Goal: Task Accomplishment & Management: Manage account settings

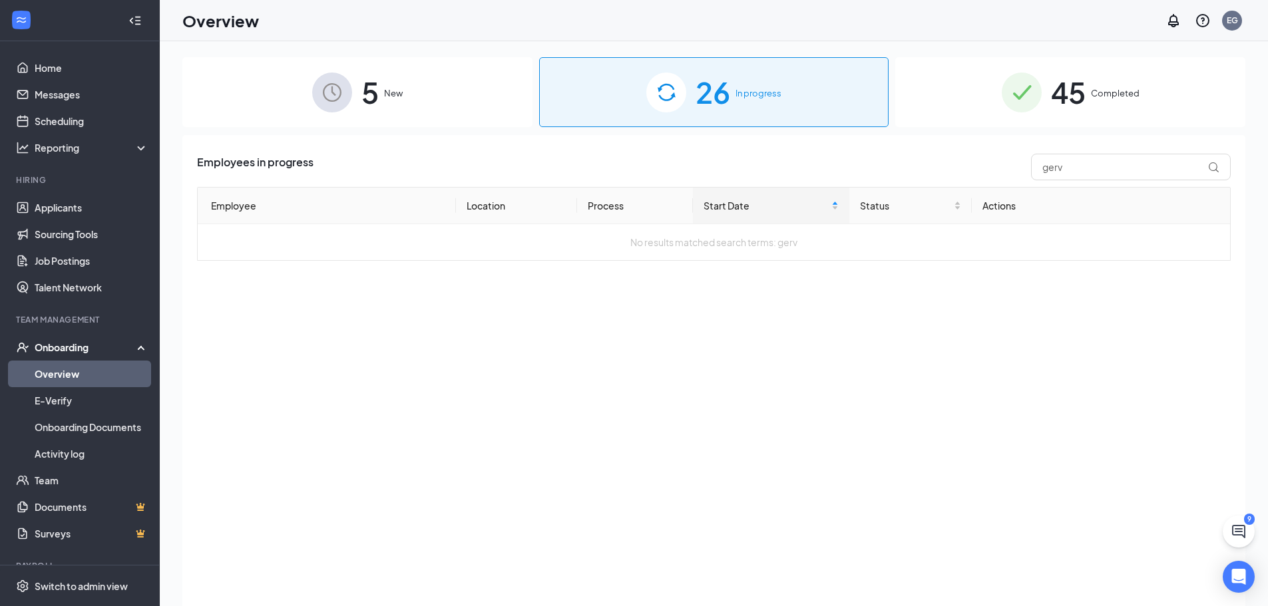
click at [705, 14] on div "Overview EG" at bounding box center [714, 20] width 1108 height 41
click at [723, 116] on div "26 In progress" at bounding box center [714, 92] width 350 height 70
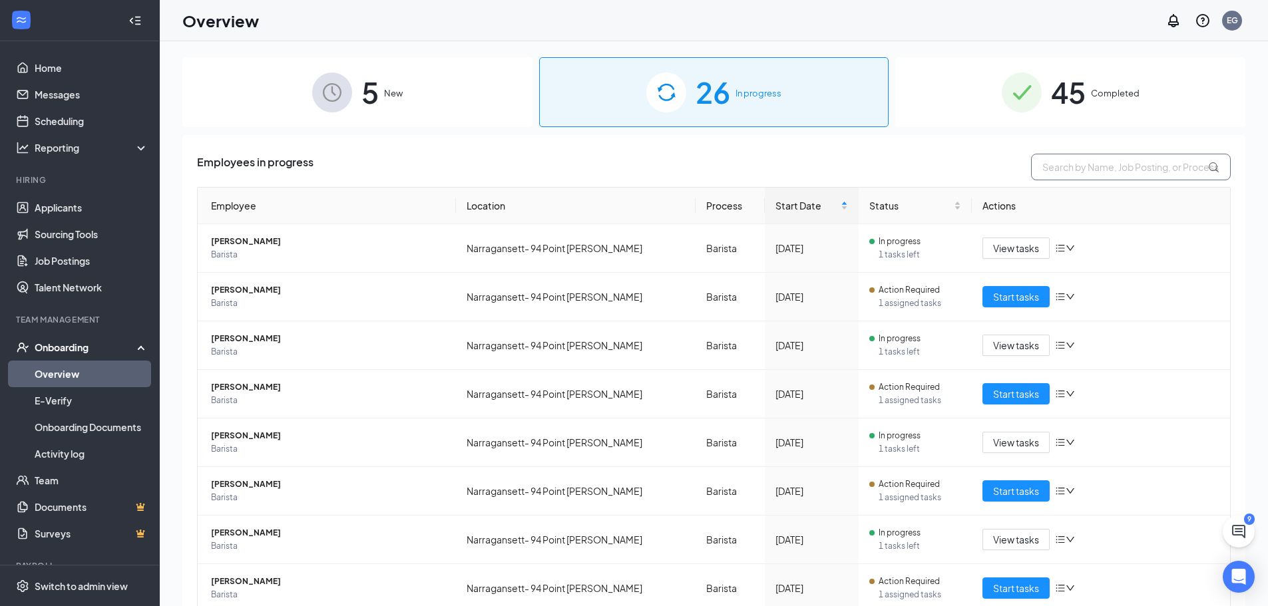
click at [1112, 173] on input "text" at bounding box center [1131, 167] width 200 height 27
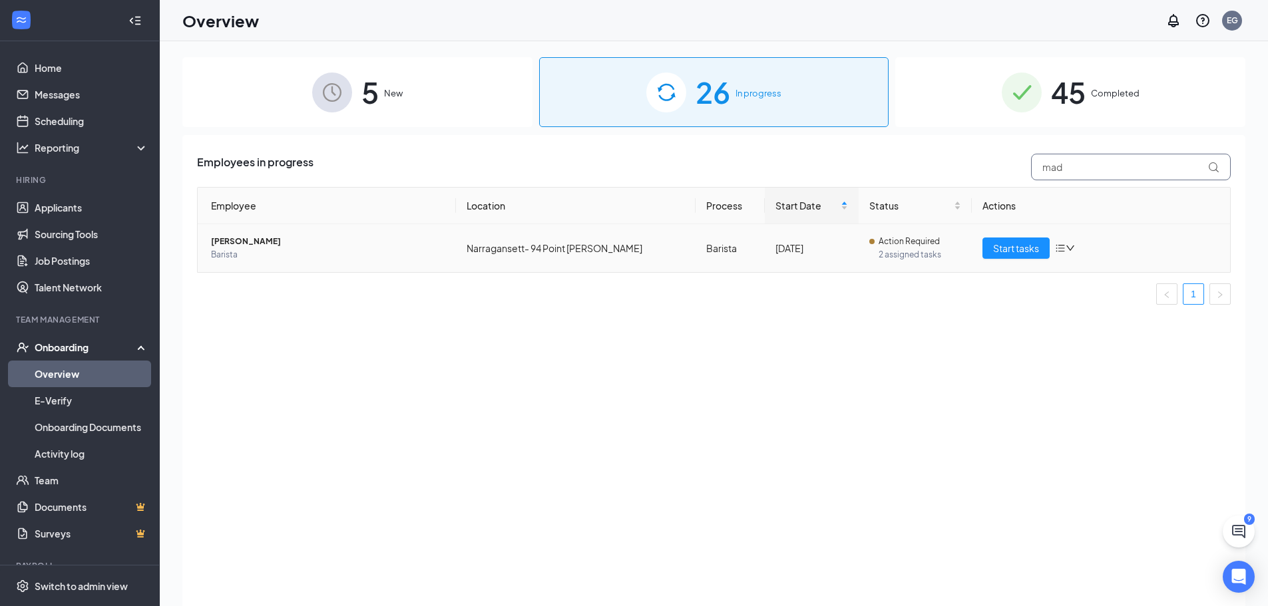
type input "mad"
click at [244, 246] on span "[PERSON_NAME]" at bounding box center [328, 241] width 234 height 13
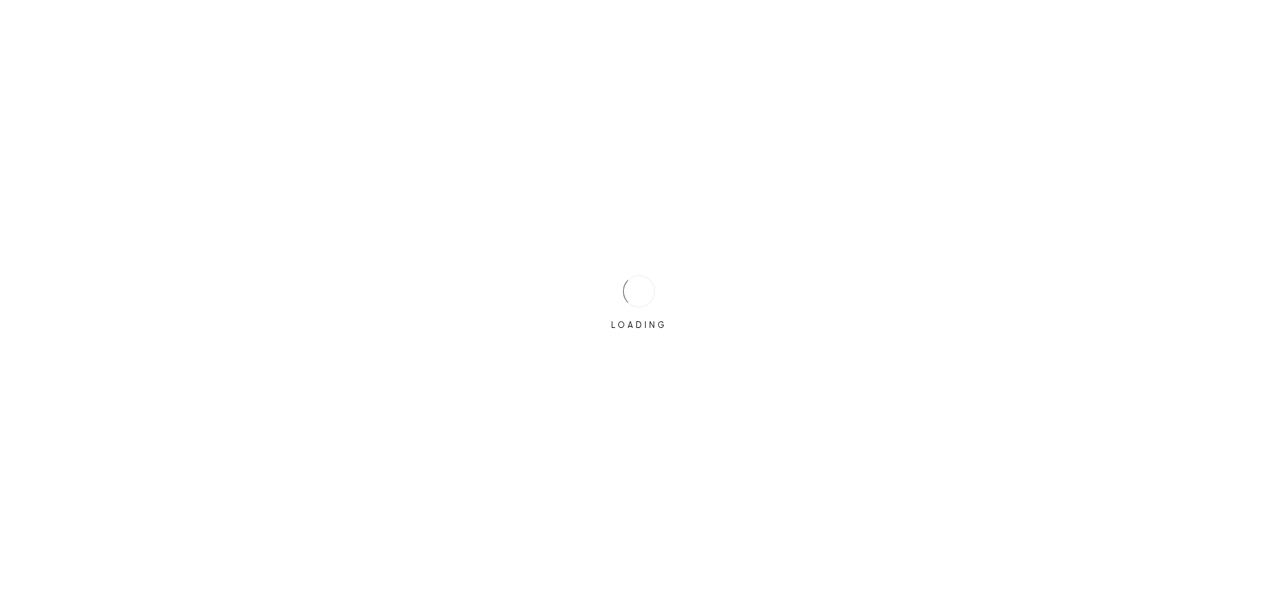
drag, startPoint x: 599, startPoint y: 279, endPoint x: 605, endPoint y: 295, distance: 17.3
click at [605, 295] on div "LOADING" at bounding box center [638, 303] width 67 height 67
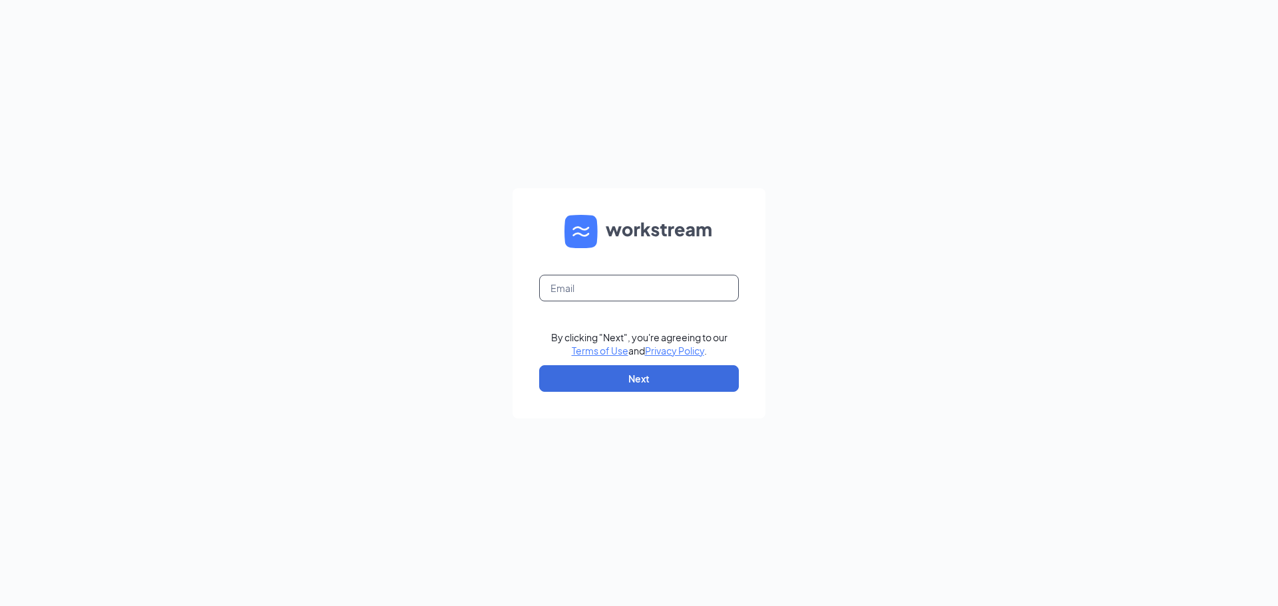
click at [605, 295] on input "text" at bounding box center [639, 288] width 200 height 27
type input "bgordondd@gmail.com"
click at [671, 379] on button "Next" at bounding box center [639, 378] width 200 height 27
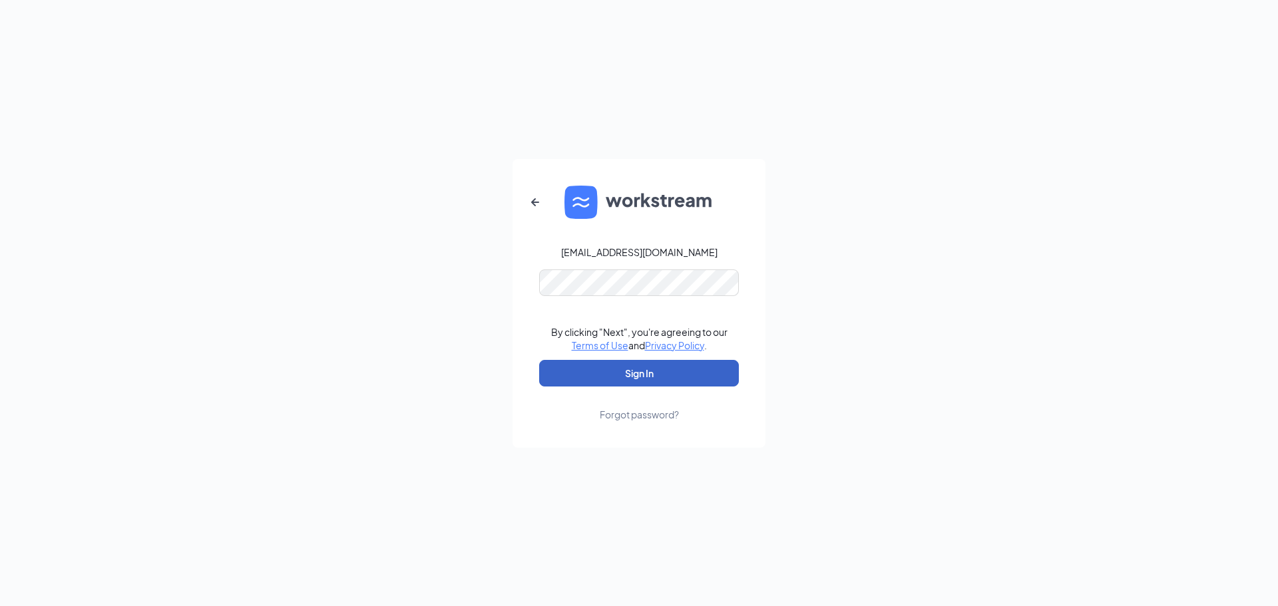
click at [674, 362] on button "Sign In" at bounding box center [639, 373] width 200 height 27
click at [544, 299] on div "Credential mismatches." at bounding box center [639, 290] width 200 height 43
click at [626, 380] on button "Sign In" at bounding box center [639, 373] width 200 height 27
click at [480, 283] on div "bgordondd@gmail.com Credential mismatches. By clicking "Next", you're agreeing …" at bounding box center [639, 303] width 1278 height 606
click at [539, 360] on button "Sign In" at bounding box center [639, 373] width 200 height 27
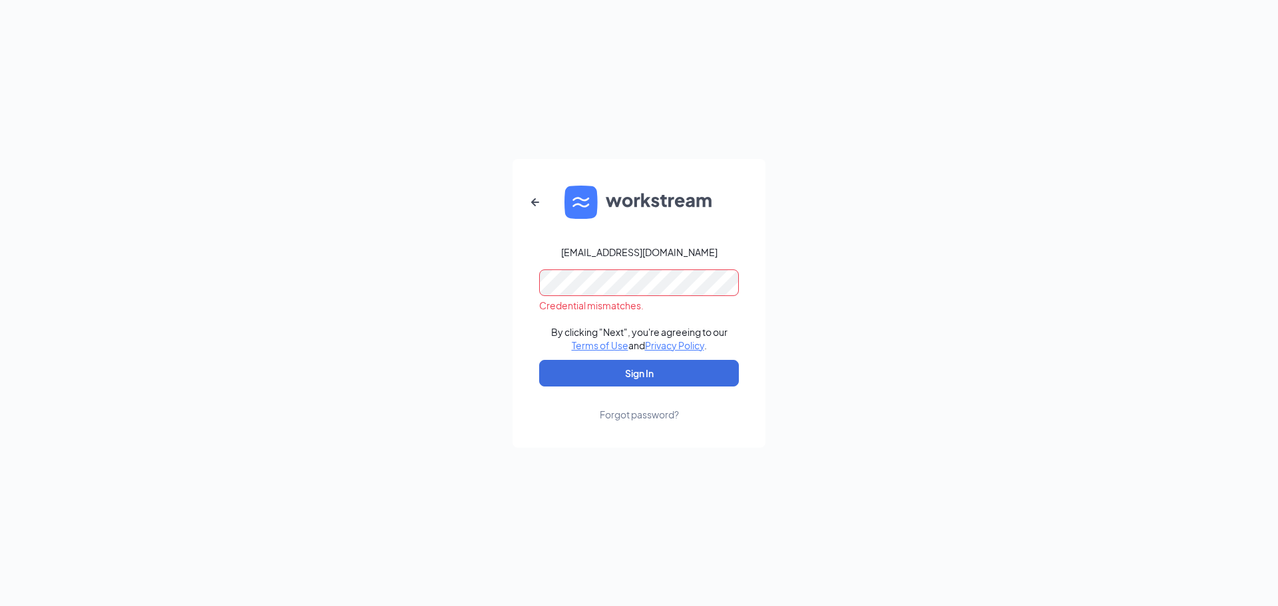
click at [438, 241] on div "bgordondd@gmail.com Credential mismatches. By clicking "Next", you're agreeing …" at bounding box center [639, 303] width 1278 height 606
click at [539, 360] on button "Sign In" at bounding box center [639, 373] width 200 height 27
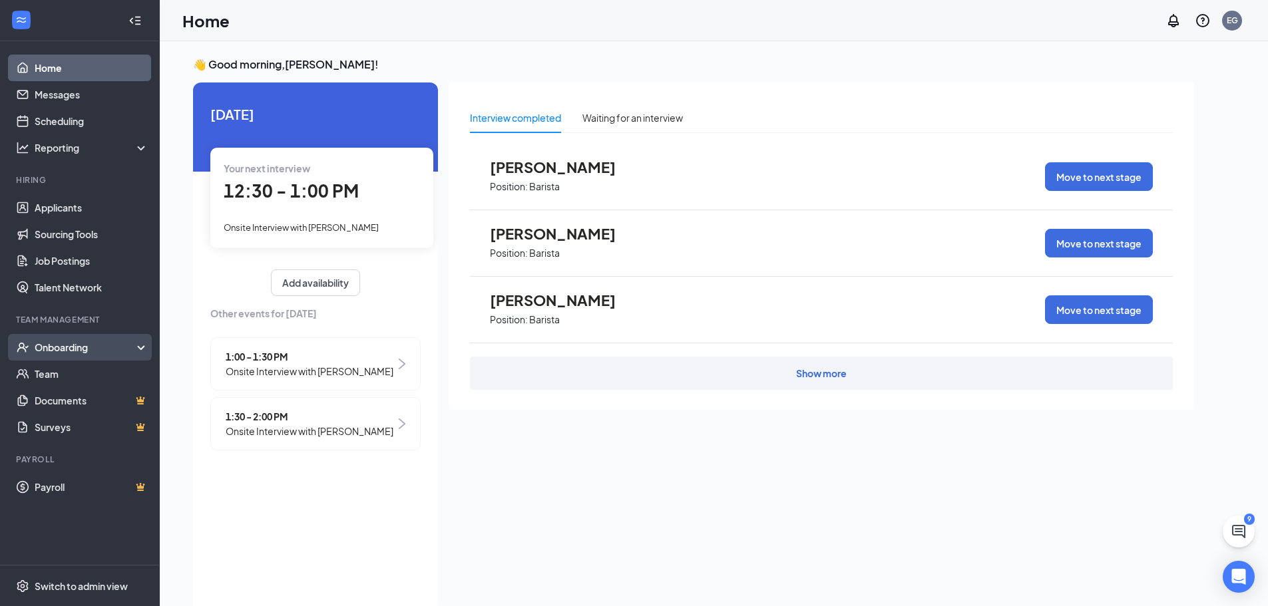
click at [69, 343] on div "Onboarding" at bounding box center [86, 347] width 102 height 13
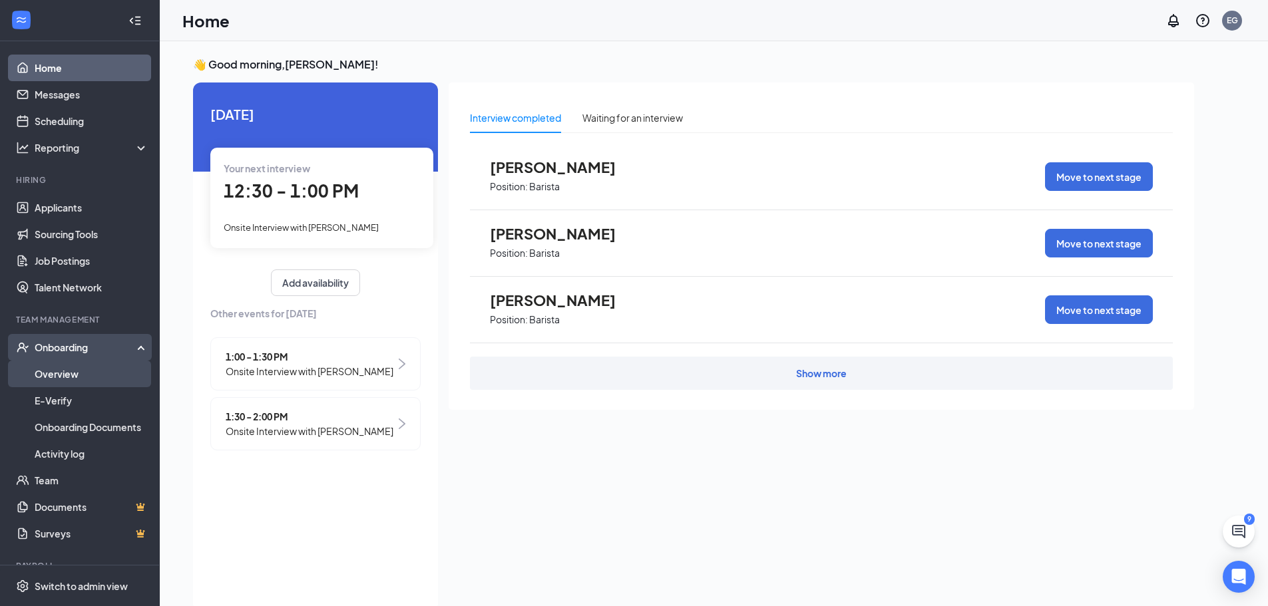
click at [77, 373] on link "Overview" at bounding box center [92, 374] width 114 height 27
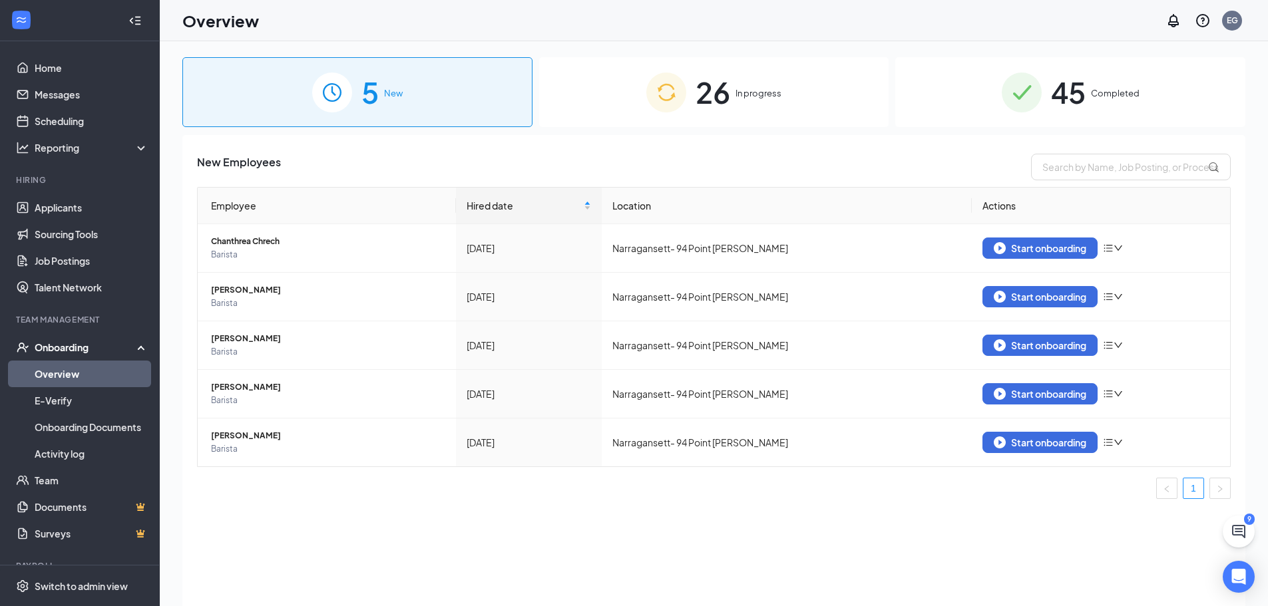
click at [741, 95] on span "In progress" at bounding box center [758, 92] width 46 height 13
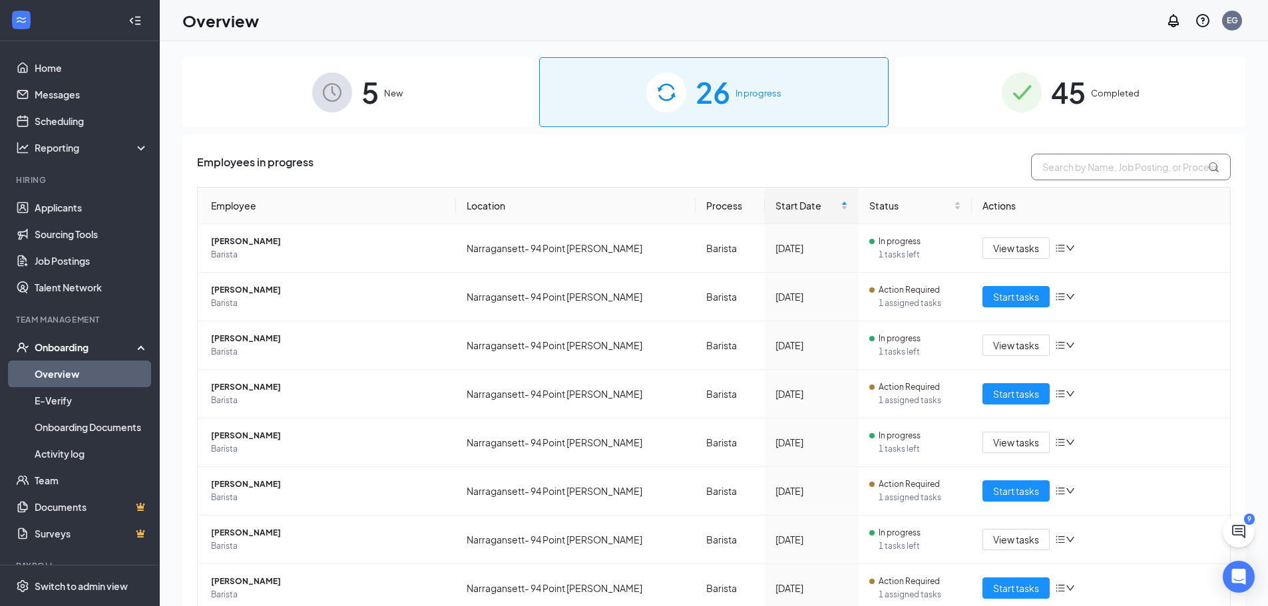
click at [1086, 168] on input "text" at bounding box center [1131, 167] width 200 height 27
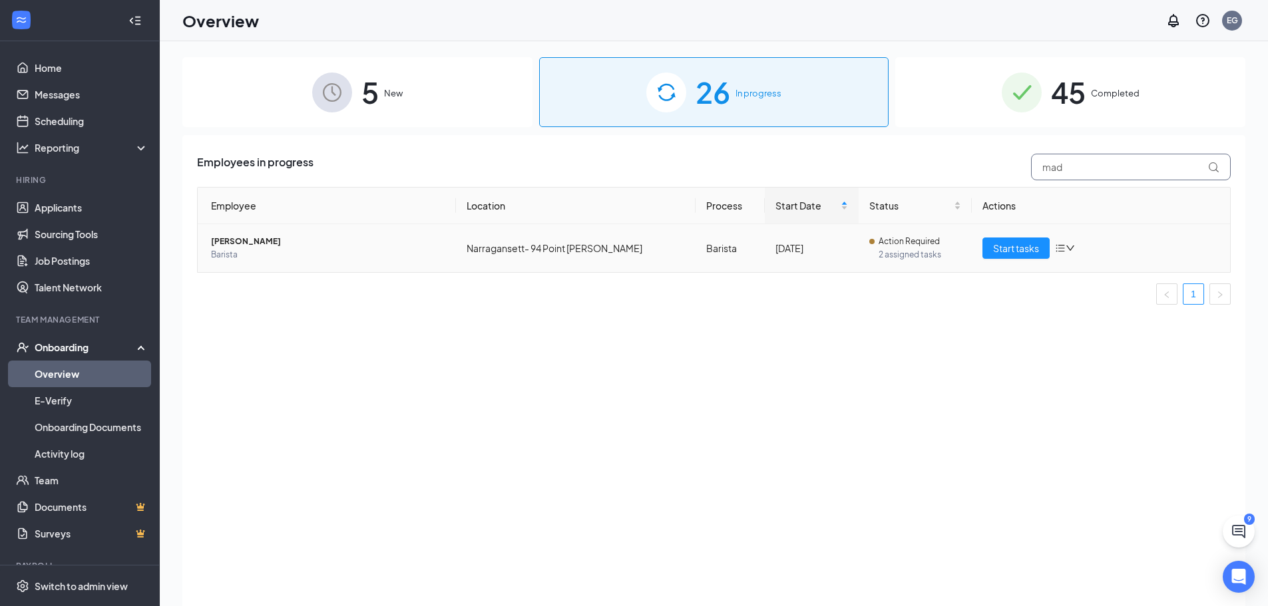
type input "mad"
click at [1070, 248] on icon "down" at bounding box center [1069, 248] width 9 height 9
click at [1063, 248] on icon "bars" at bounding box center [1060, 248] width 9 height 7
click at [230, 340] on div "Employees in progress mad Employee Location Process Start Date Status Actions […" at bounding box center [713, 387] width 1063 height 504
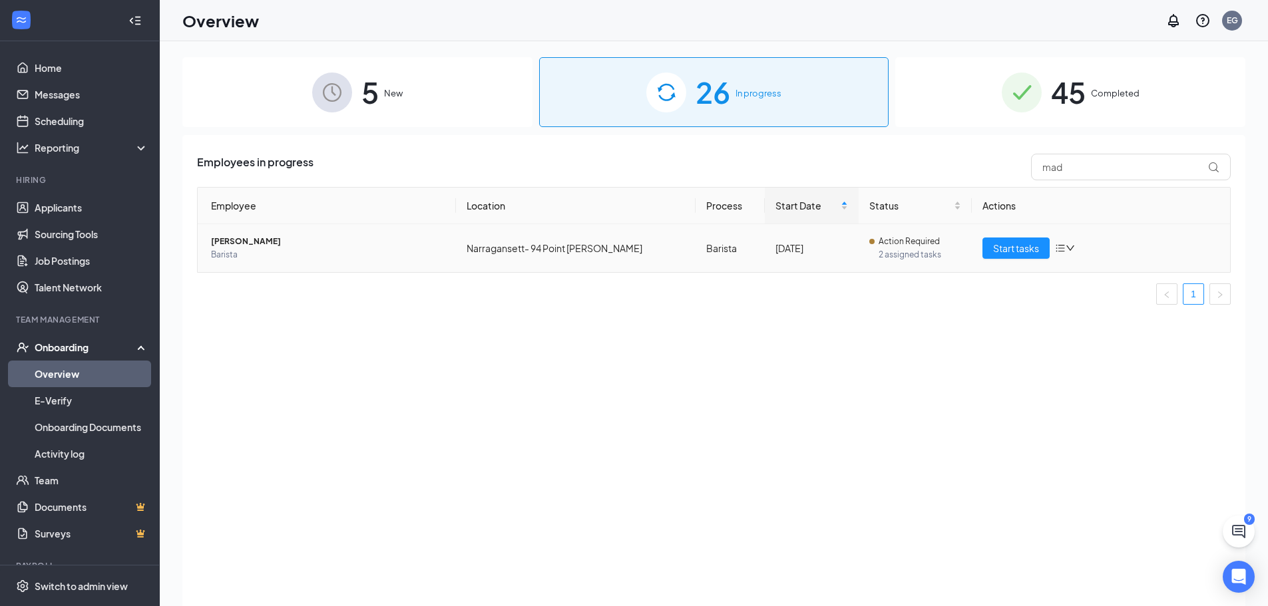
click at [244, 245] on span "[PERSON_NAME]" at bounding box center [328, 241] width 234 height 13
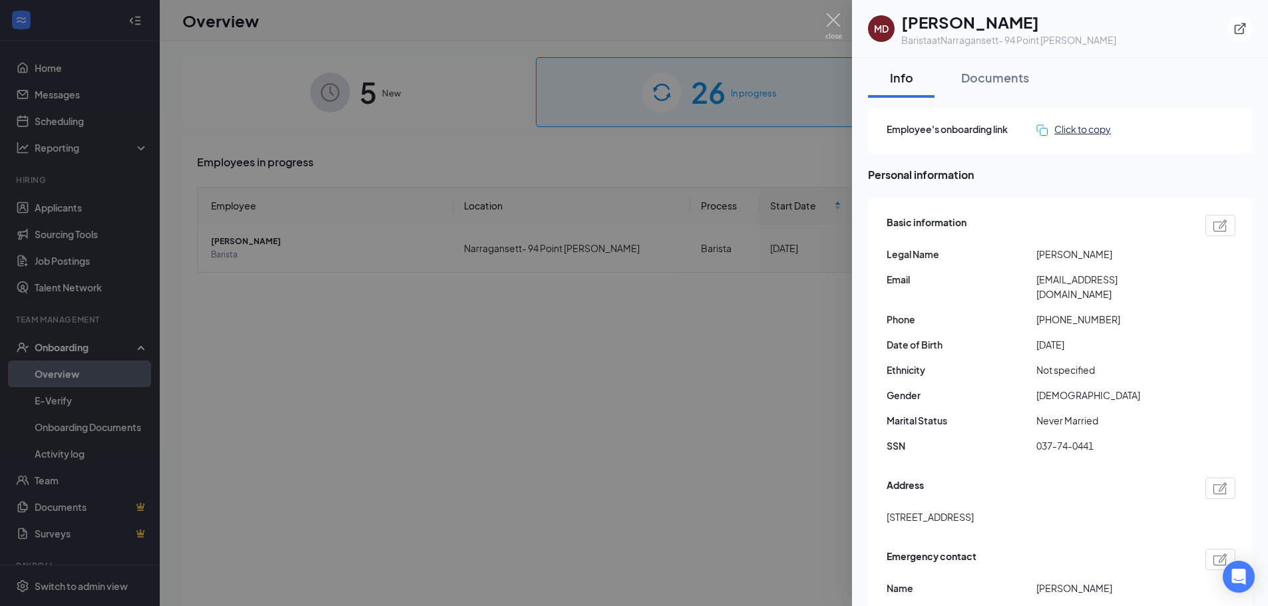
click at [1095, 132] on div "Click to copy" at bounding box center [1073, 129] width 75 height 15
